Goal: Information Seeking & Learning: Understand process/instructions

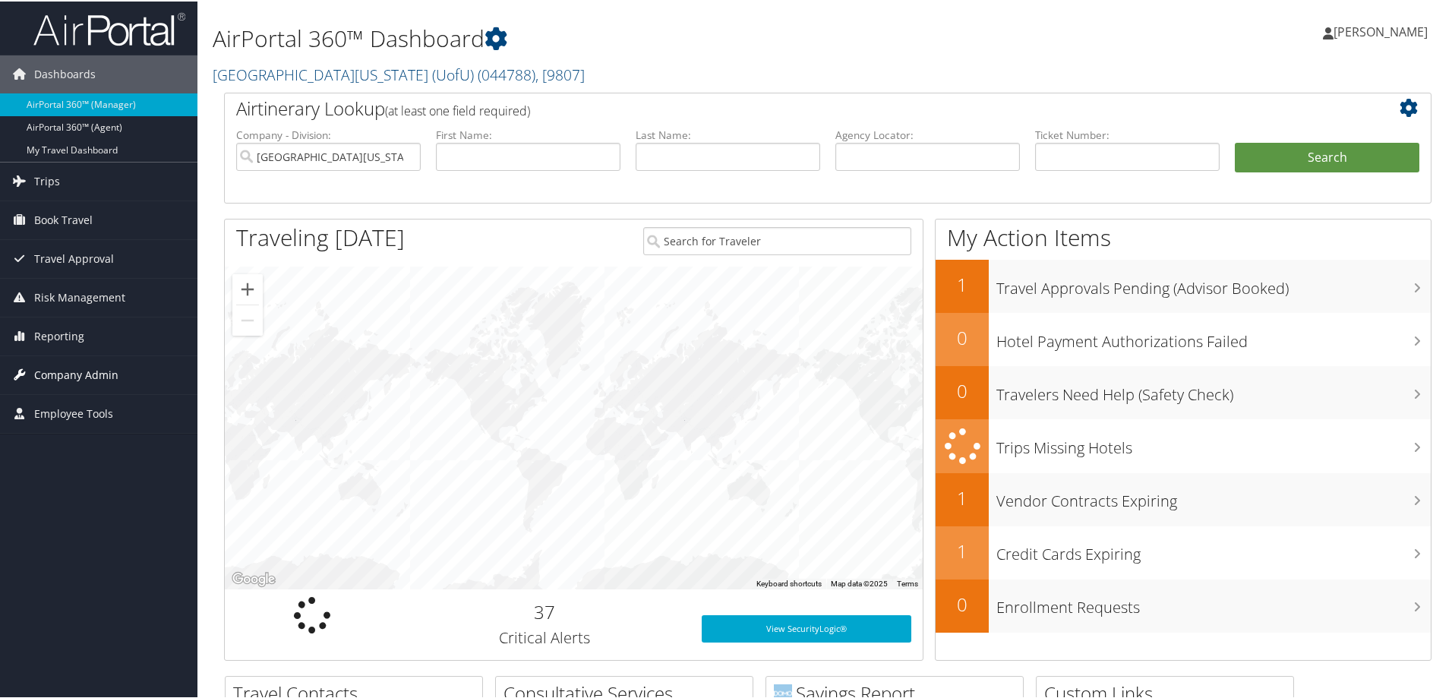
click at [59, 368] on span "Company Admin" at bounding box center [76, 374] width 84 height 38
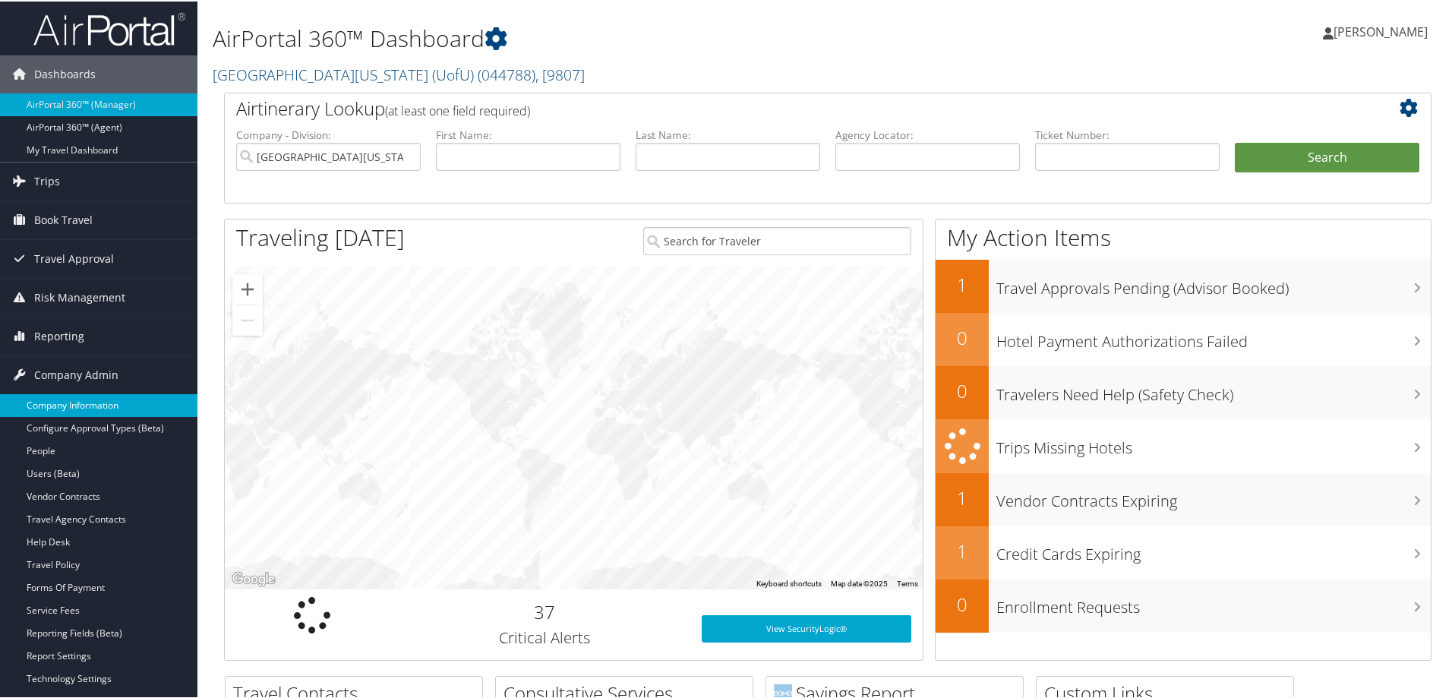
click at [73, 402] on link "Company Information" at bounding box center [98, 404] width 197 height 23
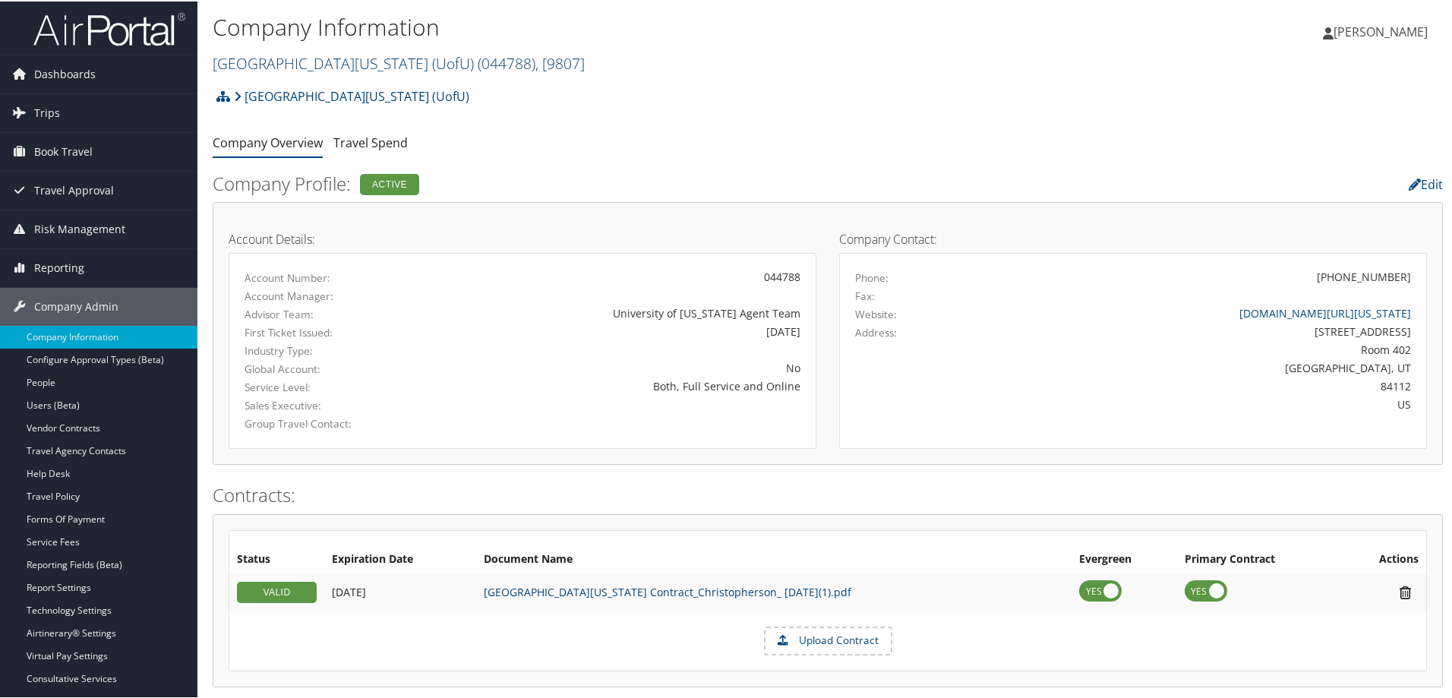
click at [535, 65] on span ", [ 9807 ]" at bounding box center [559, 62] width 49 height 20
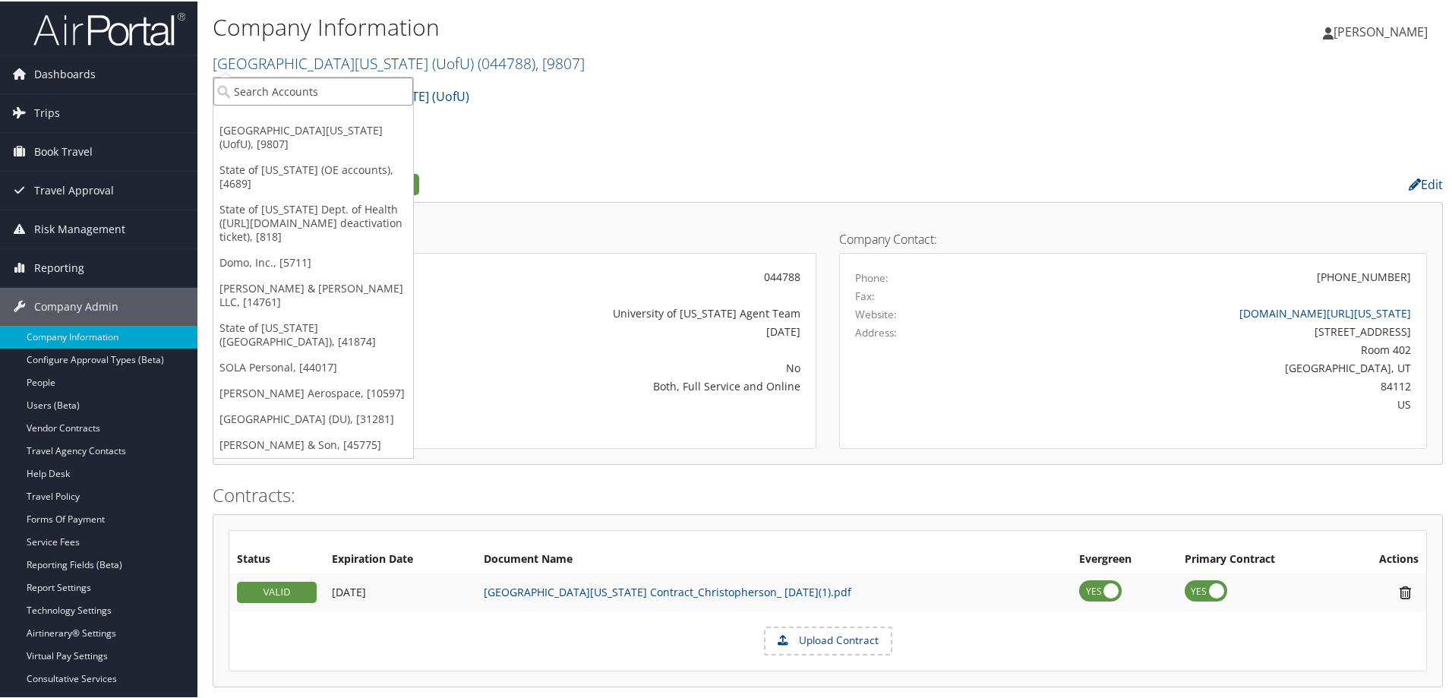
click at [282, 89] on input "search" at bounding box center [313, 90] width 200 height 28
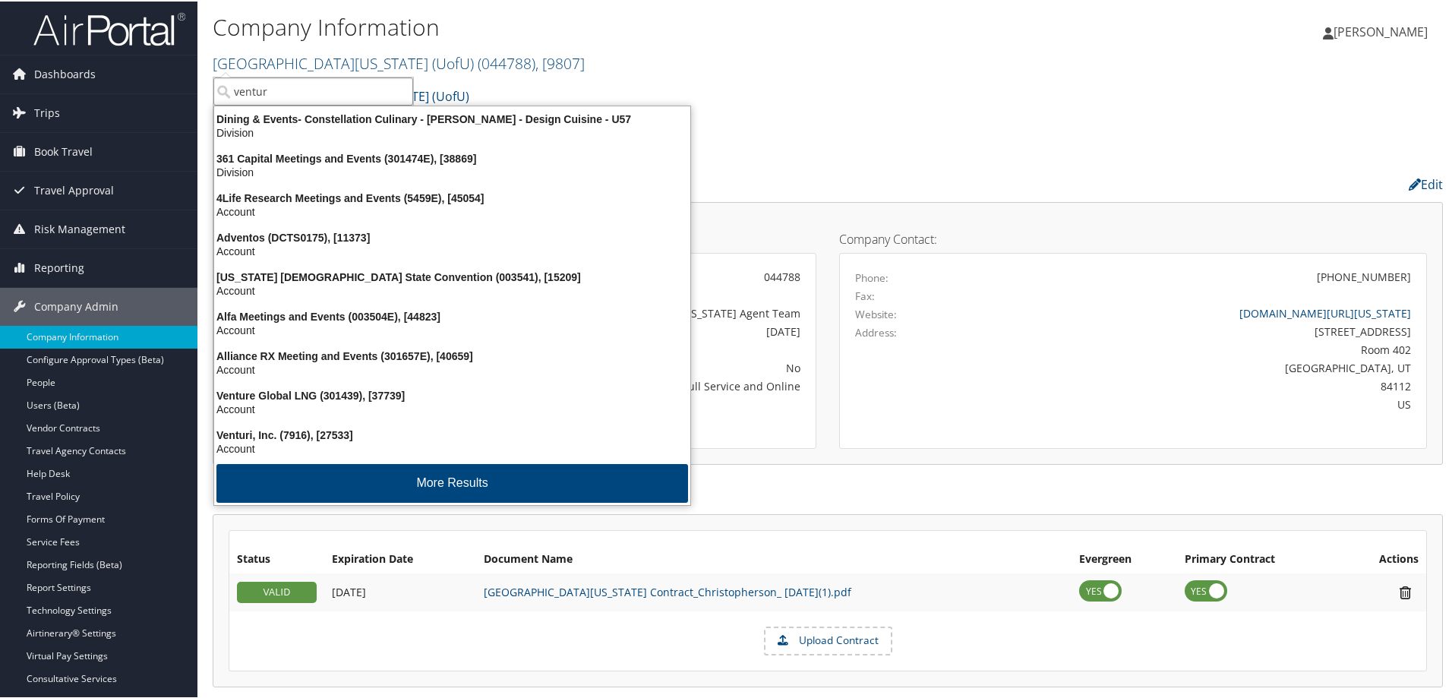
type input "venture"
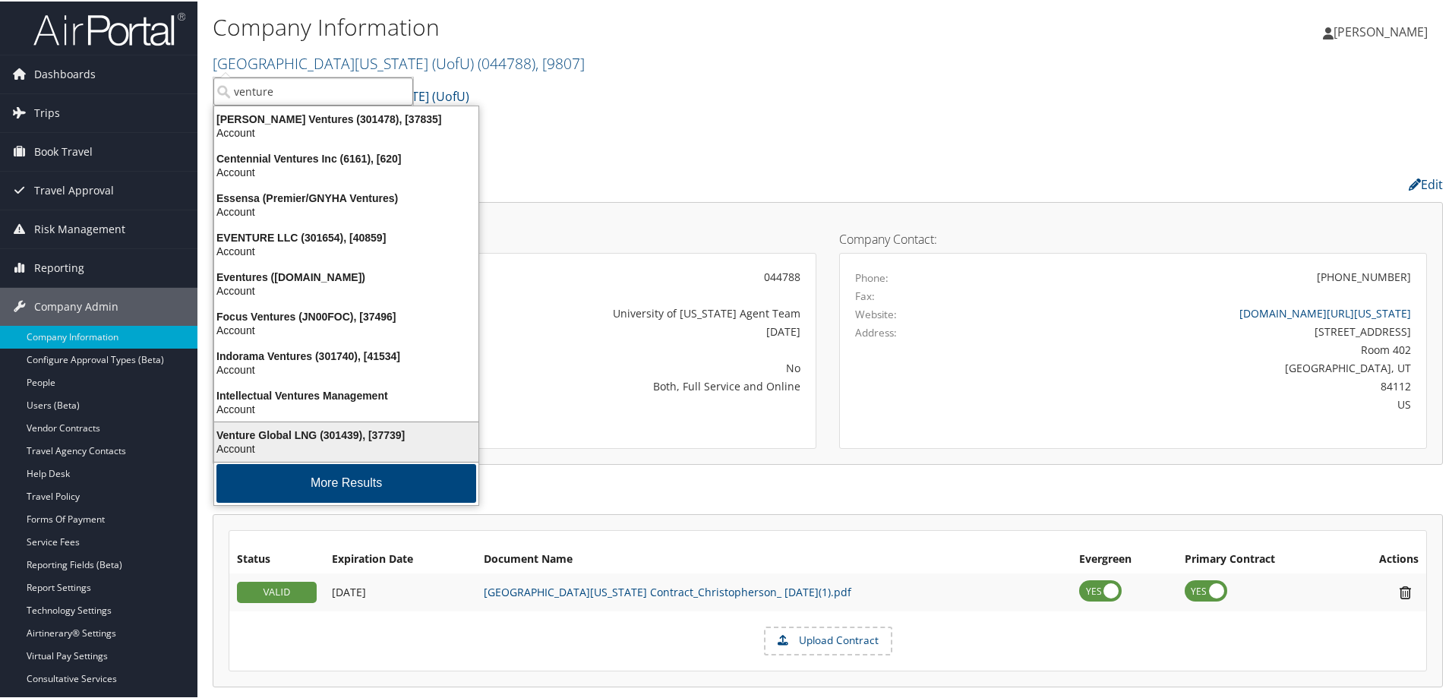
click at [292, 444] on div "Account" at bounding box center [346, 447] width 282 height 14
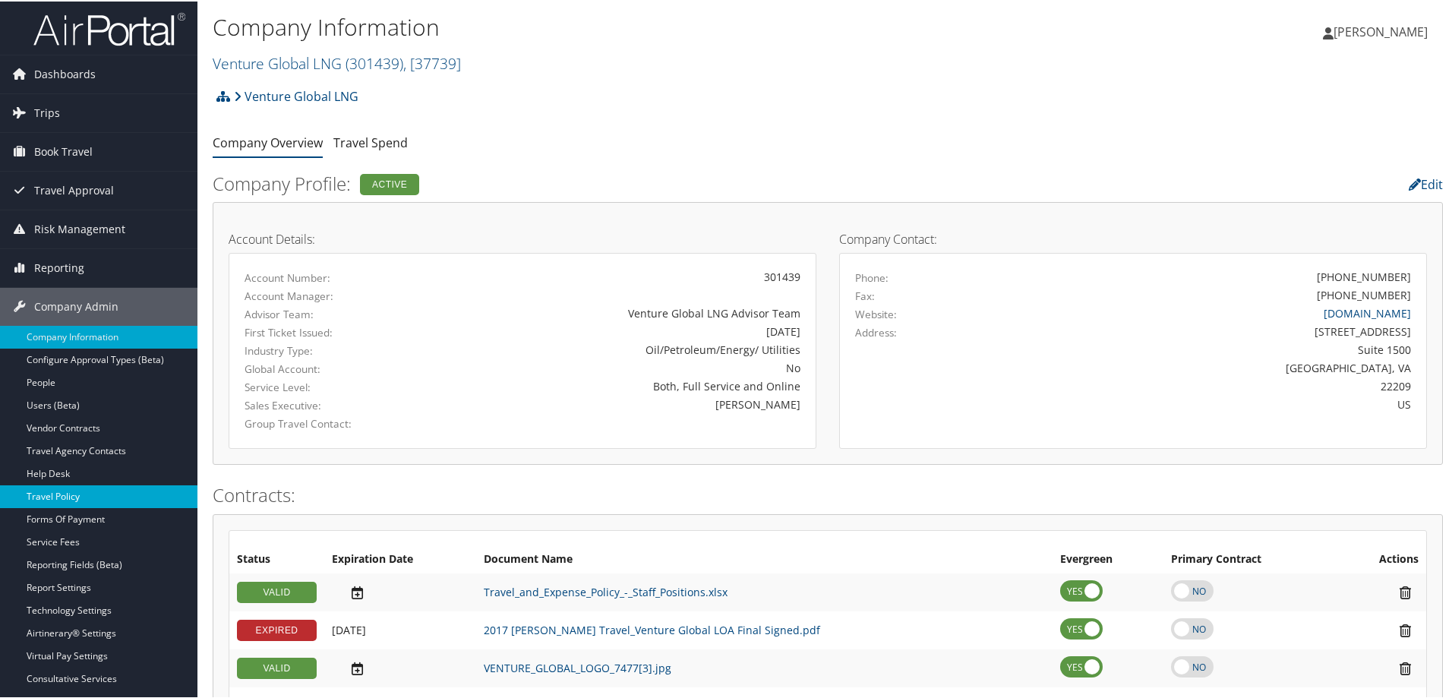
click at [74, 491] on link "Travel Policy" at bounding box center [98, 495] width 197 height 23
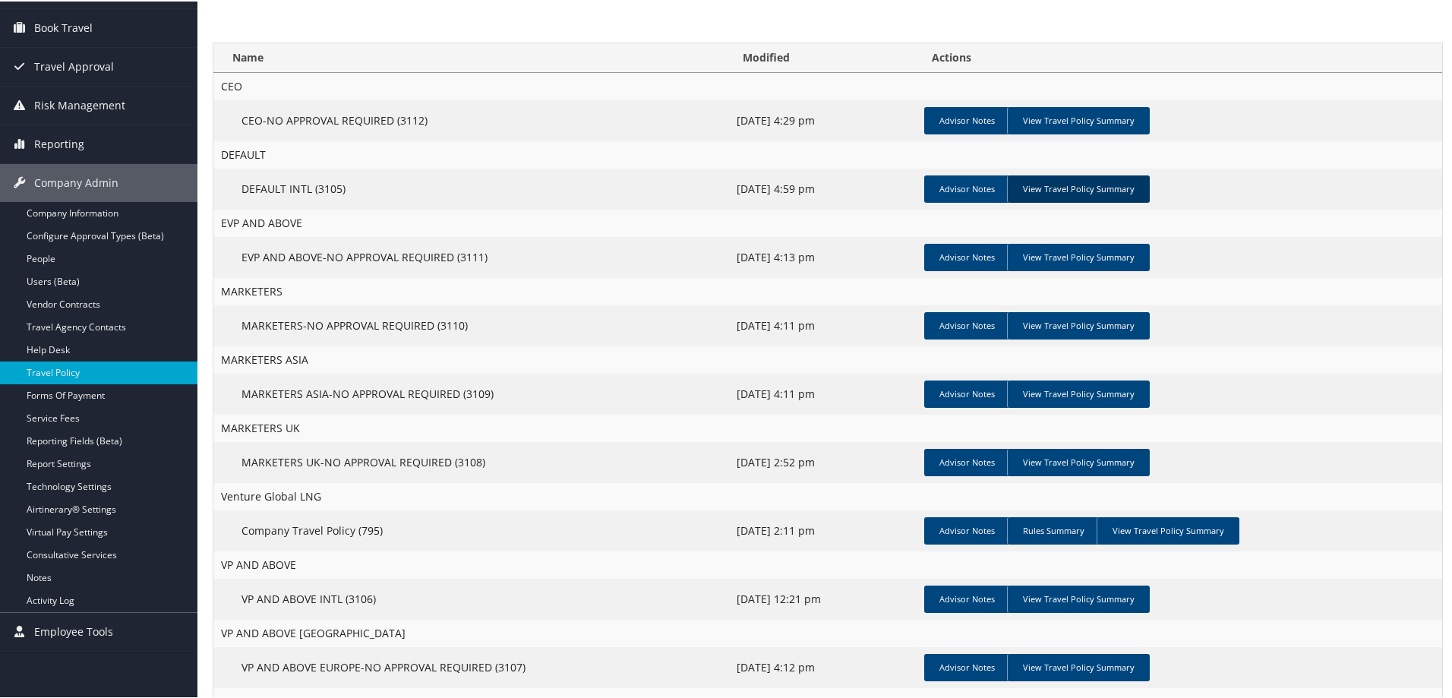
scroll to position [152, 0]
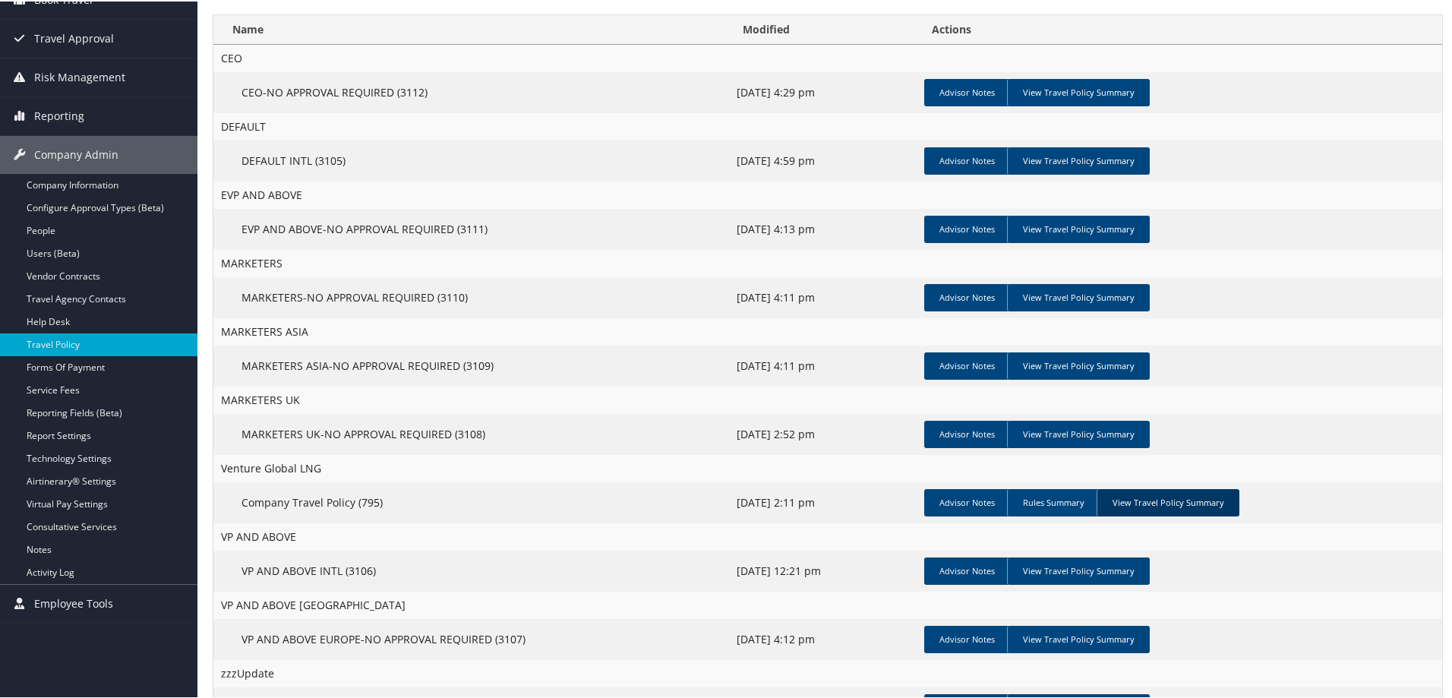
click at [1188, 502] on link "View Travel Policy Summary" at bounding box center [1167, 500] width 143 height 27
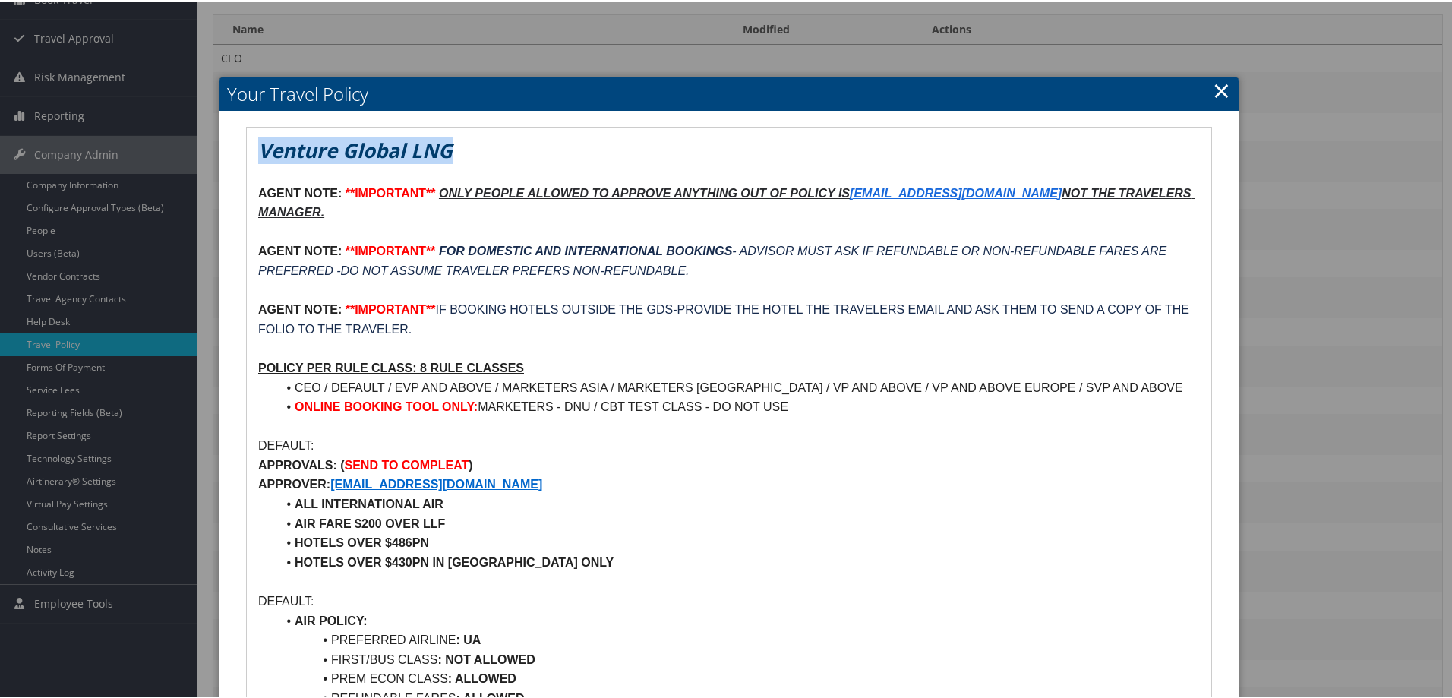
drag, startPoint x: 936, startPoint y: 91, endPoint x: 977, endPoint y: 118, distance: 49.3
click at [1218, 87] on link "×" at bounding box center [1220, 89] width 17 height 30
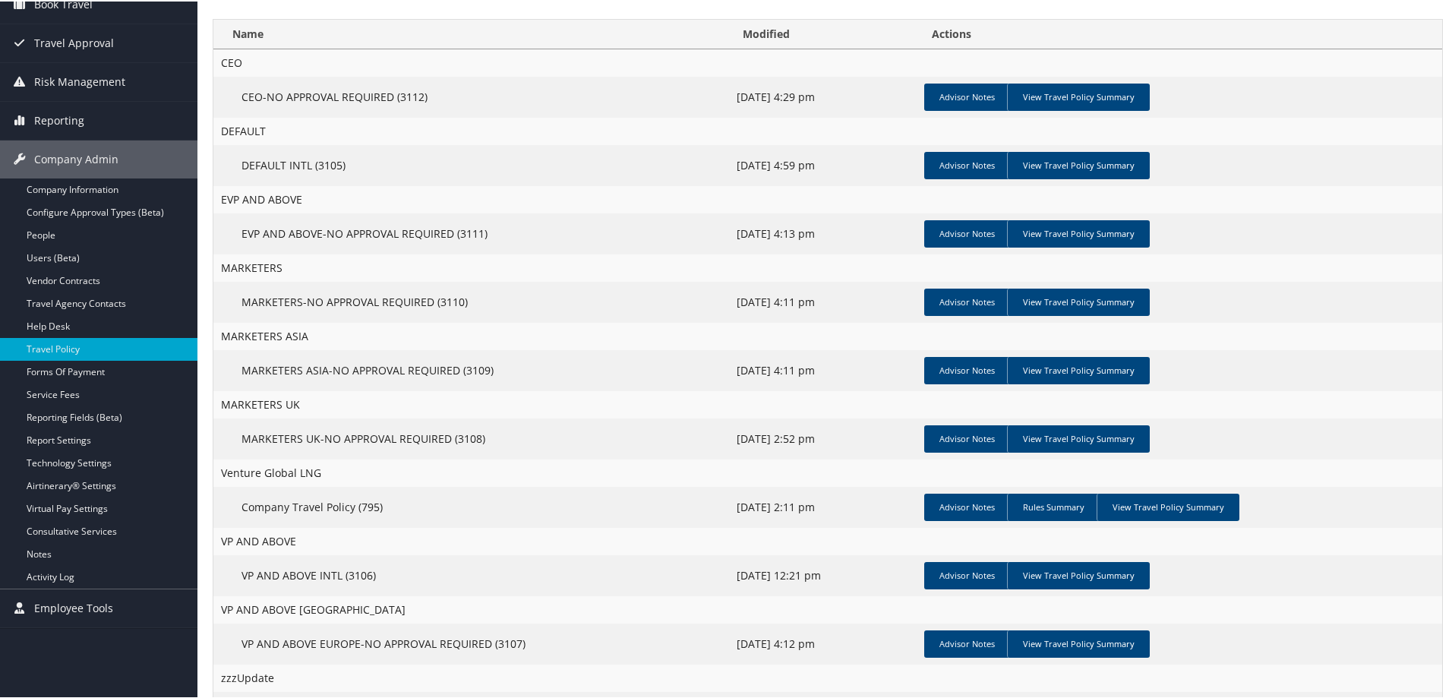
scroll to position [0, 0]
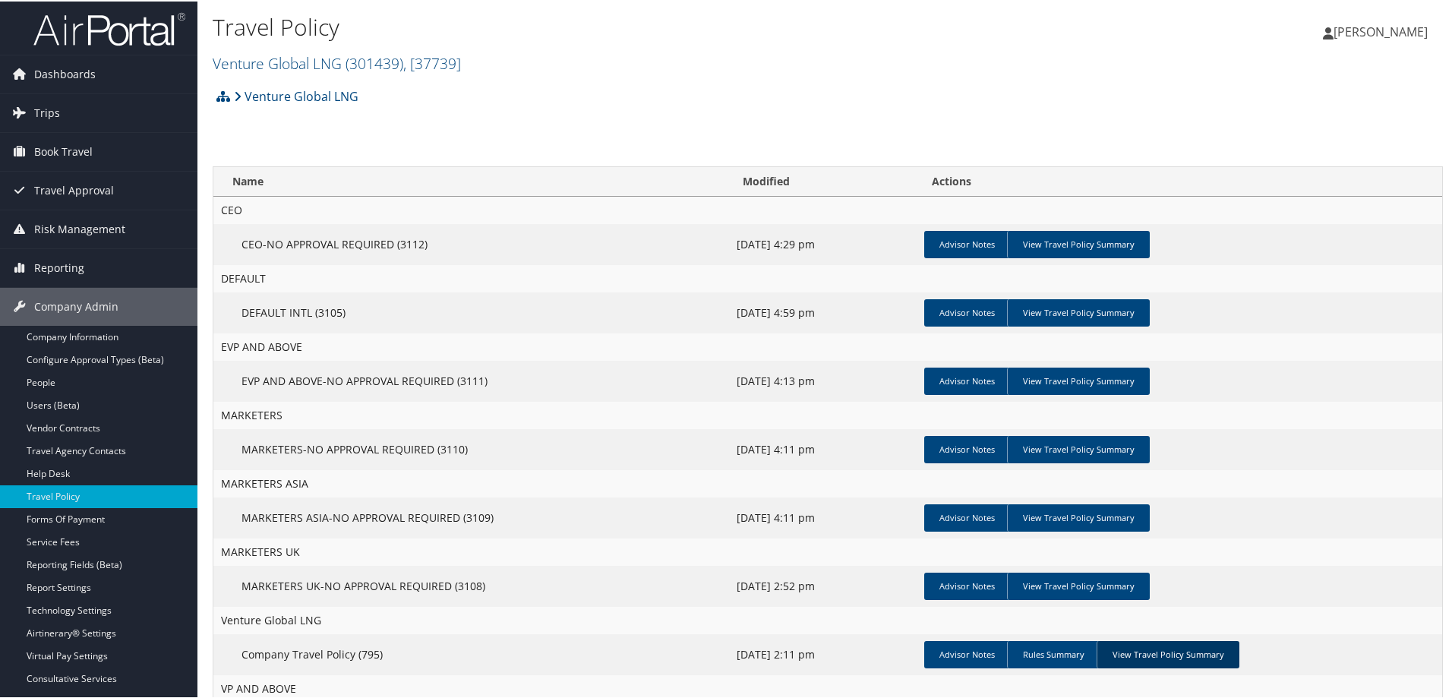
click at [1174, 651] on link "View Travel Policy Summary" at bounding box center [1167, 652] width 143 height 27
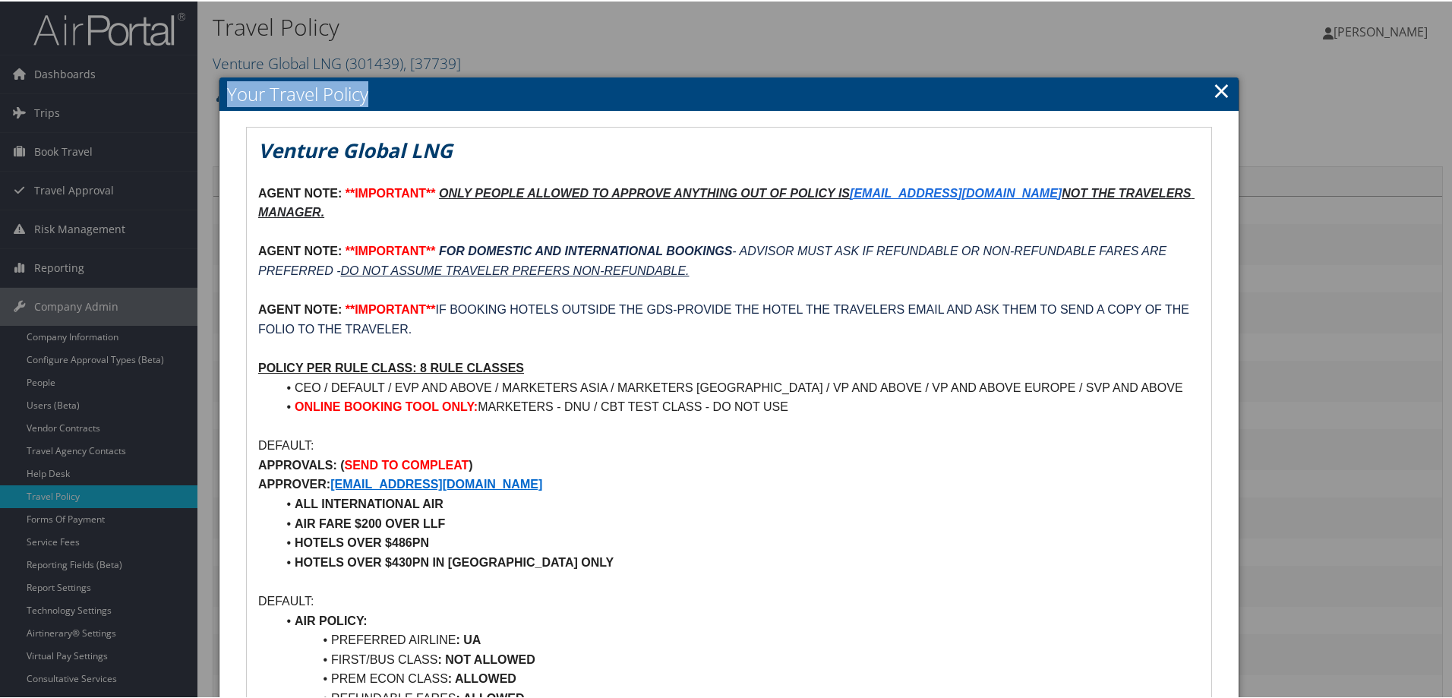
drag, startPoint x: 732, startPoint y: 89, endPoint x: 736, endPoint y: 73, distance: 16.6
click at [736, 73] on body "Menu Dashboards ► AirPortal 360™ (Manager) AirPortal 360™ (Agent) My Travel Das…" at bounding box center [729, 349] width 1458 height 698
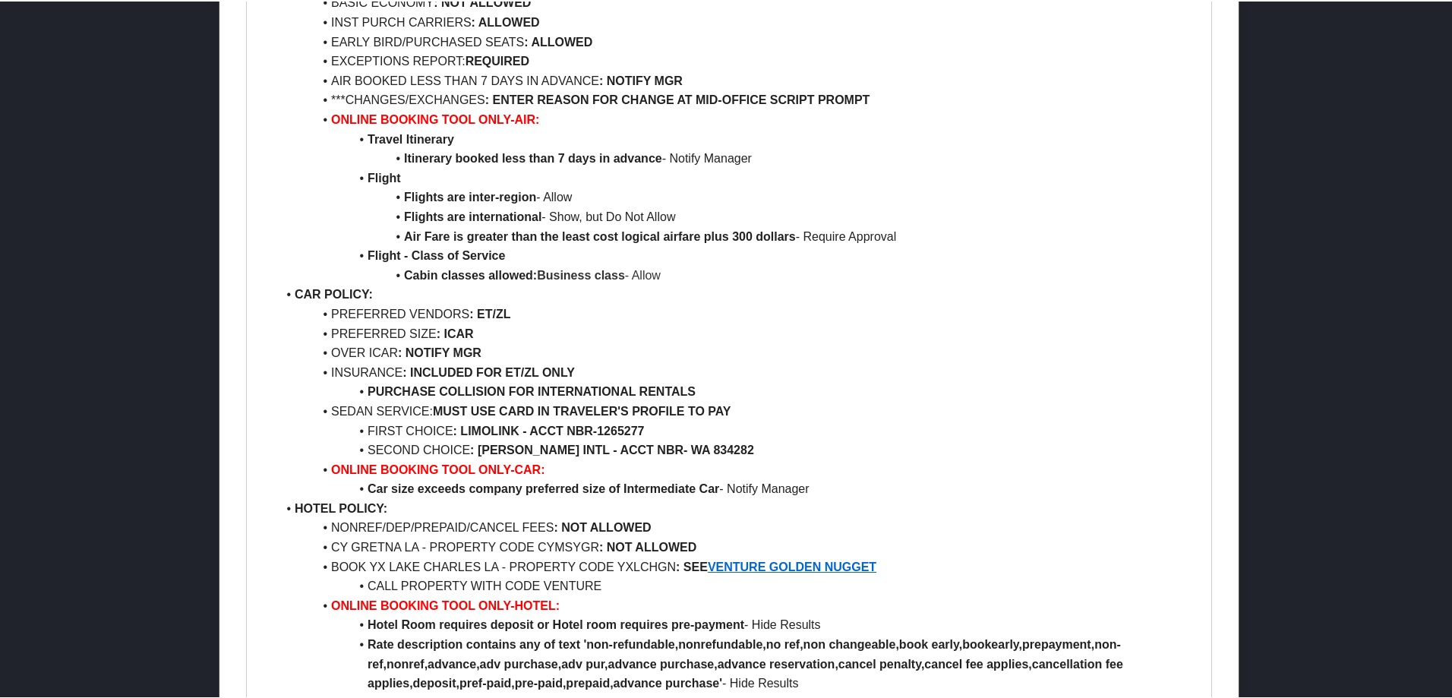
scroll to position [7386, 0]
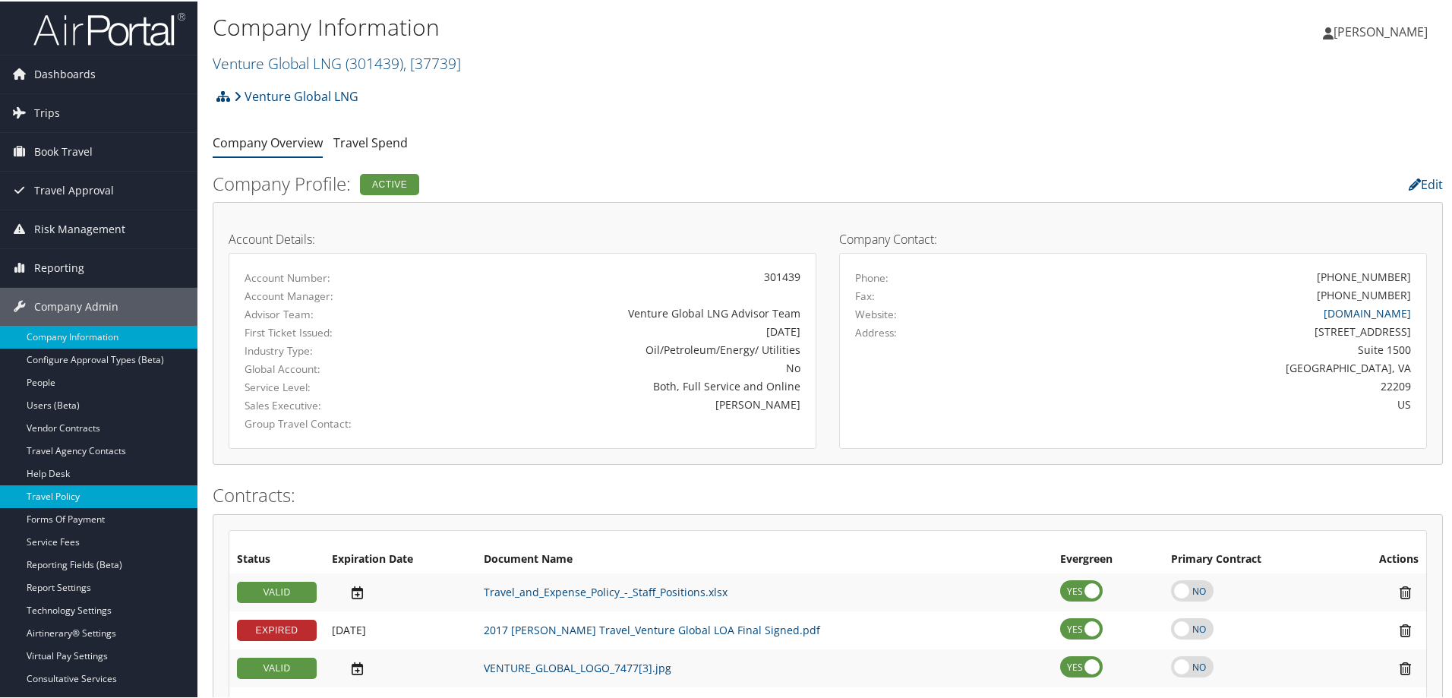
click at [74, 490] on link "Travel Policy" at bounding box center [98, 495] width 197 height 23
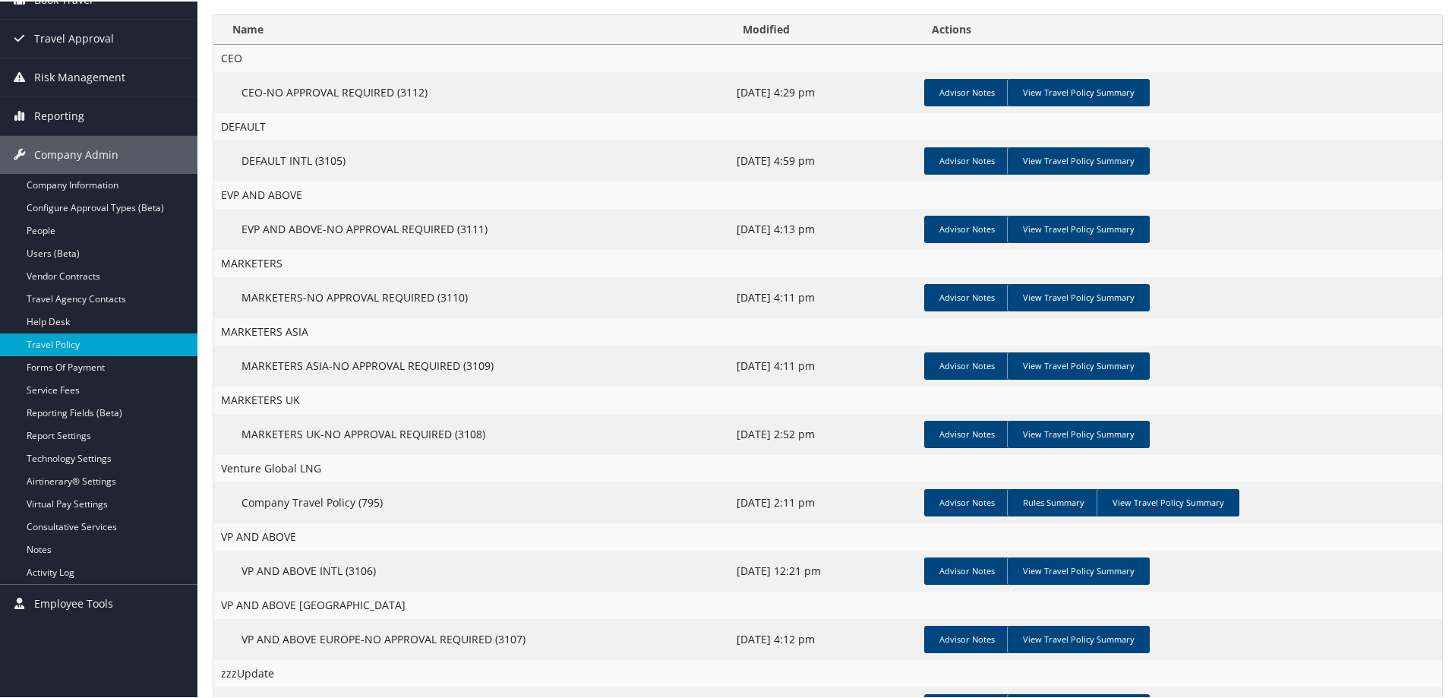
scroll to position [207, 0]
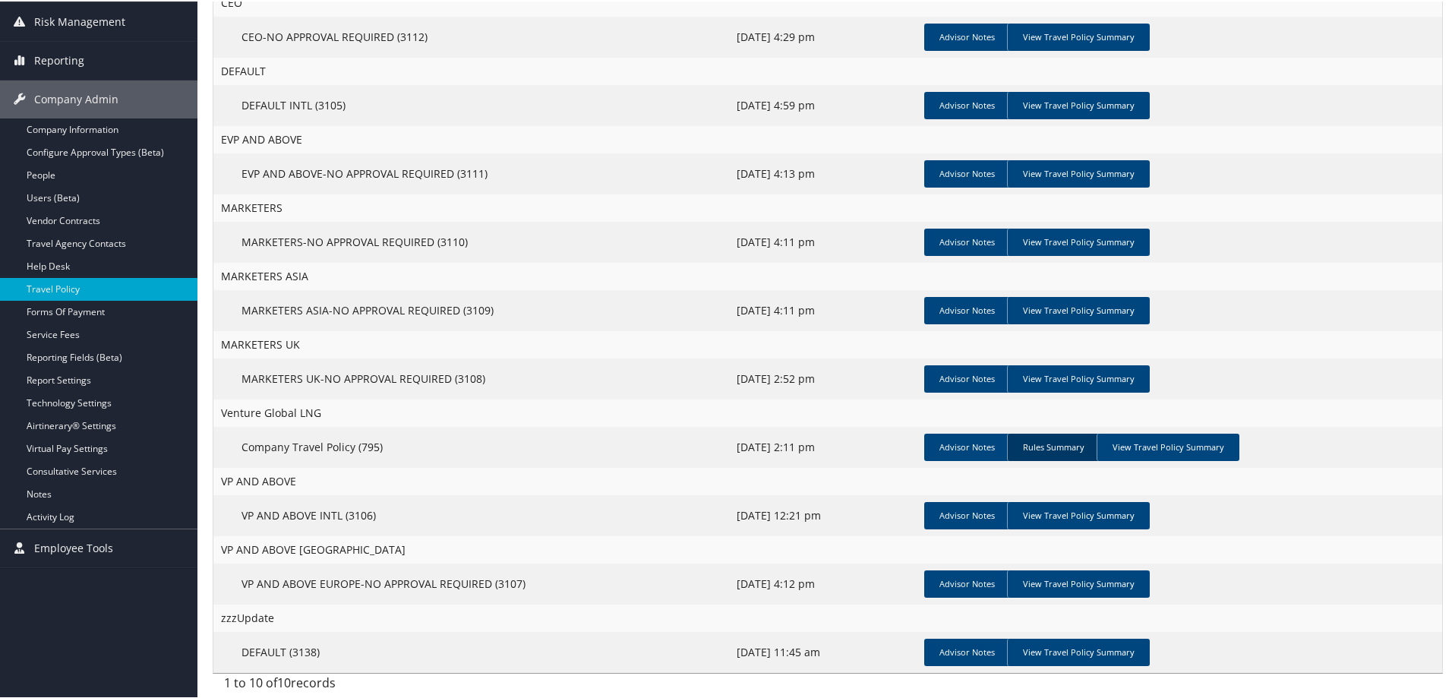
click at [1026, 445] on link "Rules Summary" at bounding box center [1053, 445] width 93 height 27
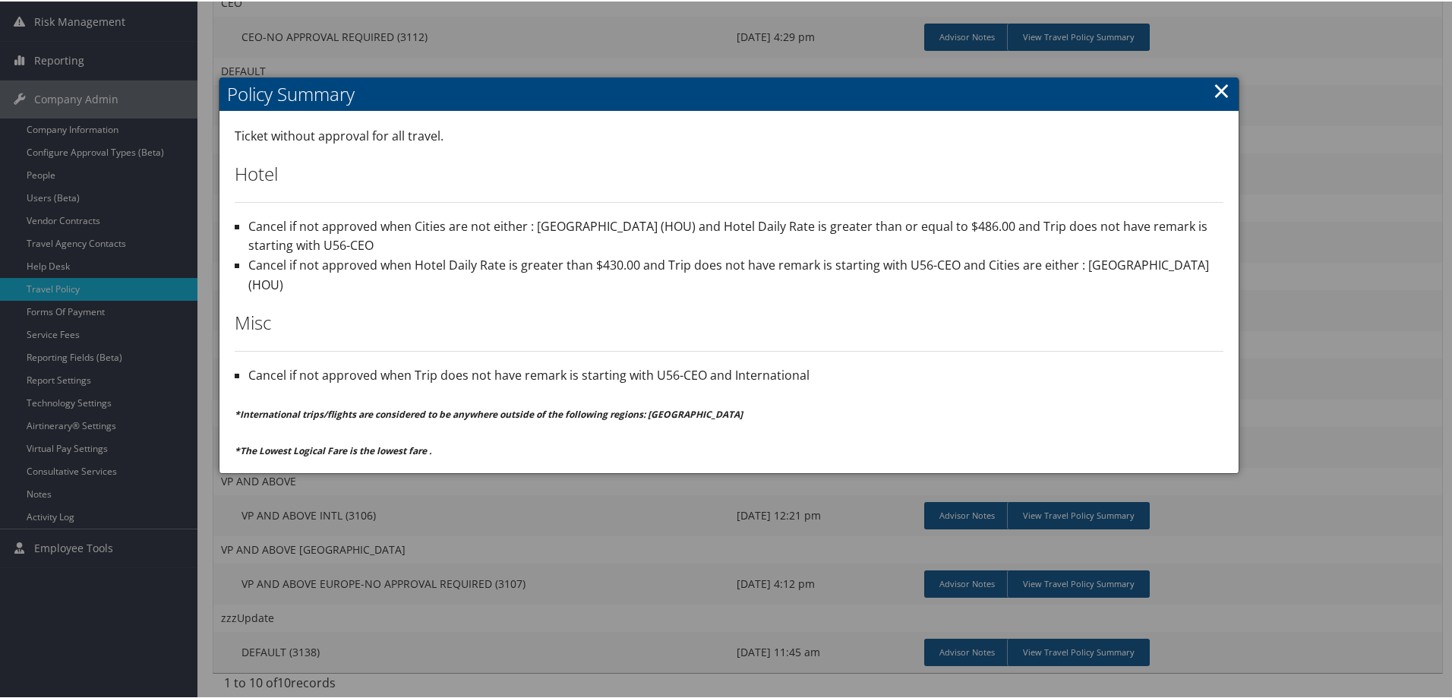
click at [1218, 91] on link "×" at bounding box center [1220, 89] width 17 height 30
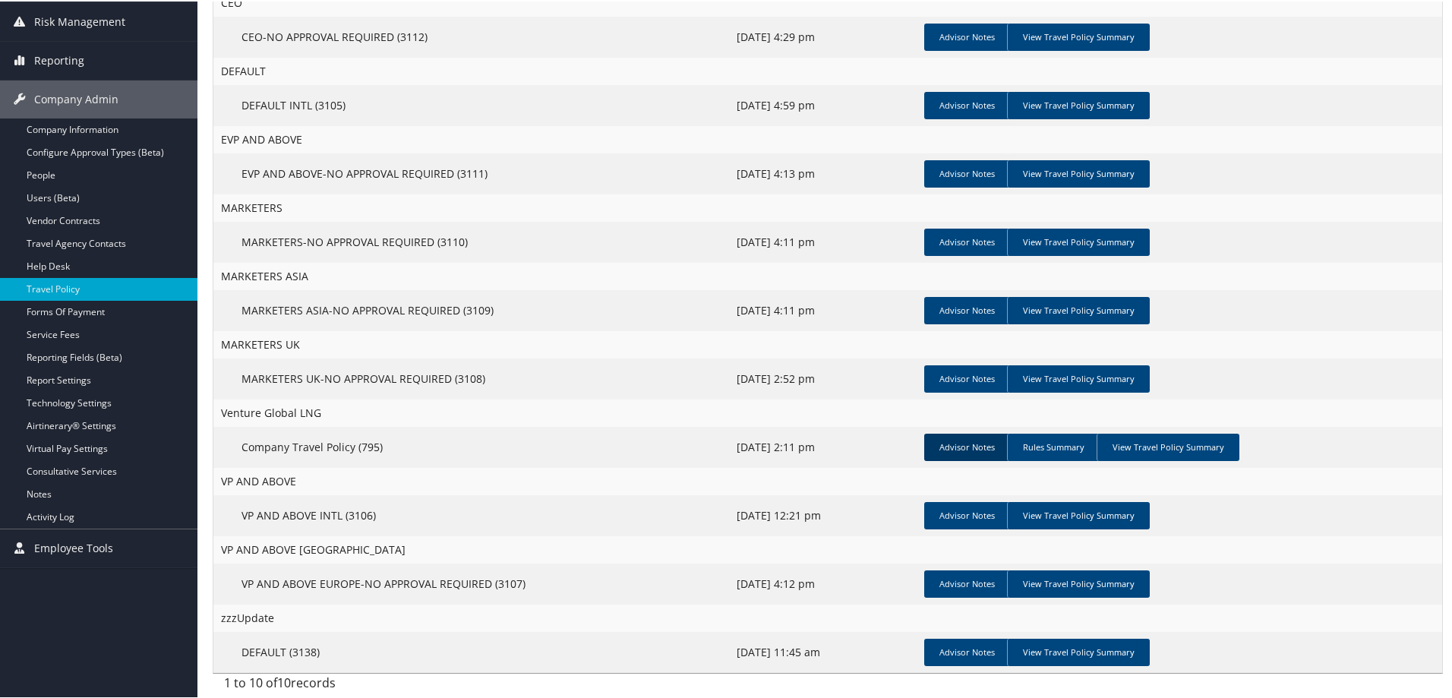
click at [957, 446] on link "Advisor Notes" at bounding box center [967, 445] width 86 height 27
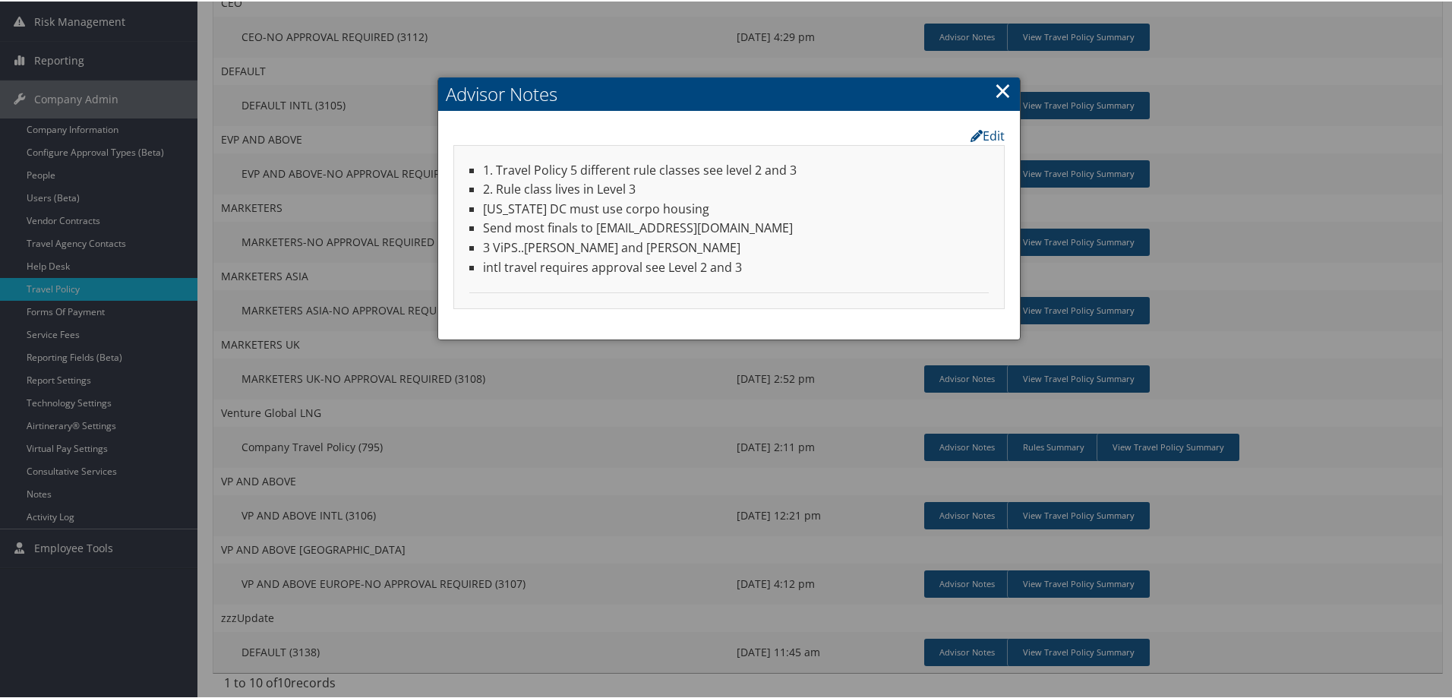
click at [999, 90] on link "×" at bounding box center [1002, 89] width 17 height 30
